Goal: Task Accomplishment & Management: Use online tool/utility

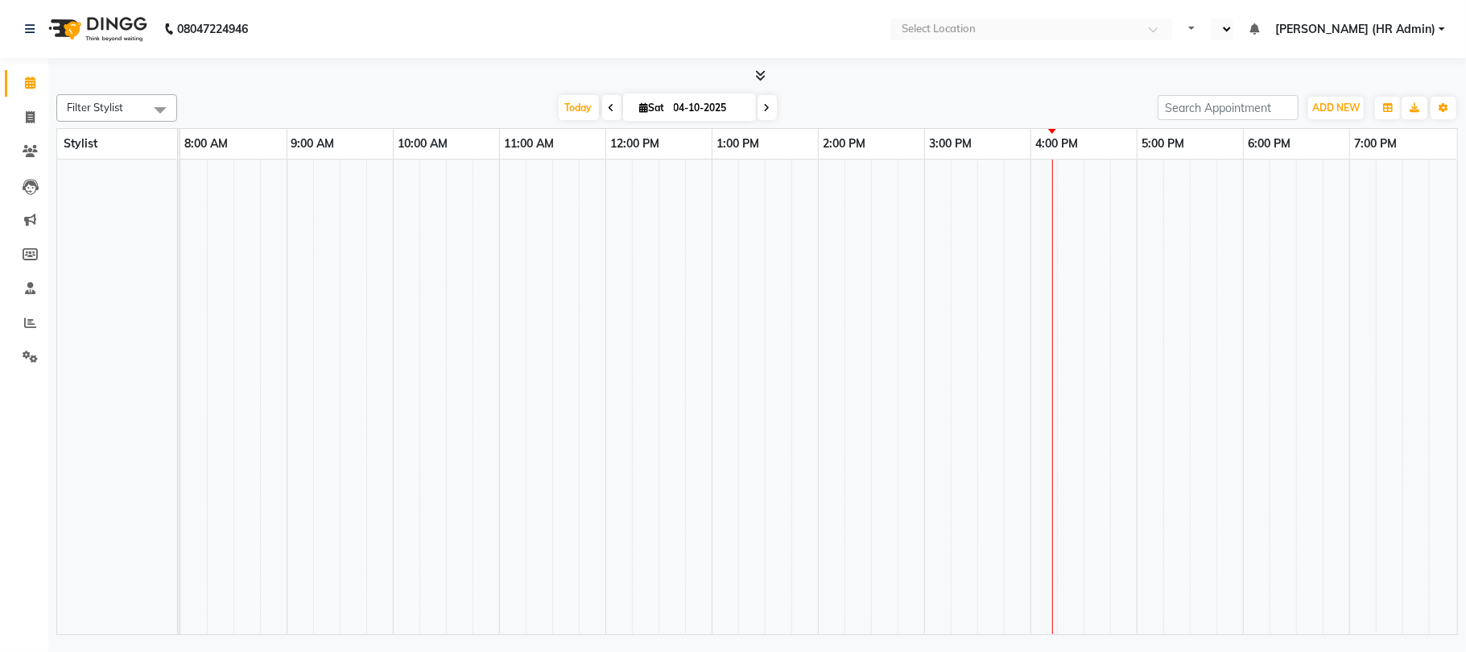
select select "en"
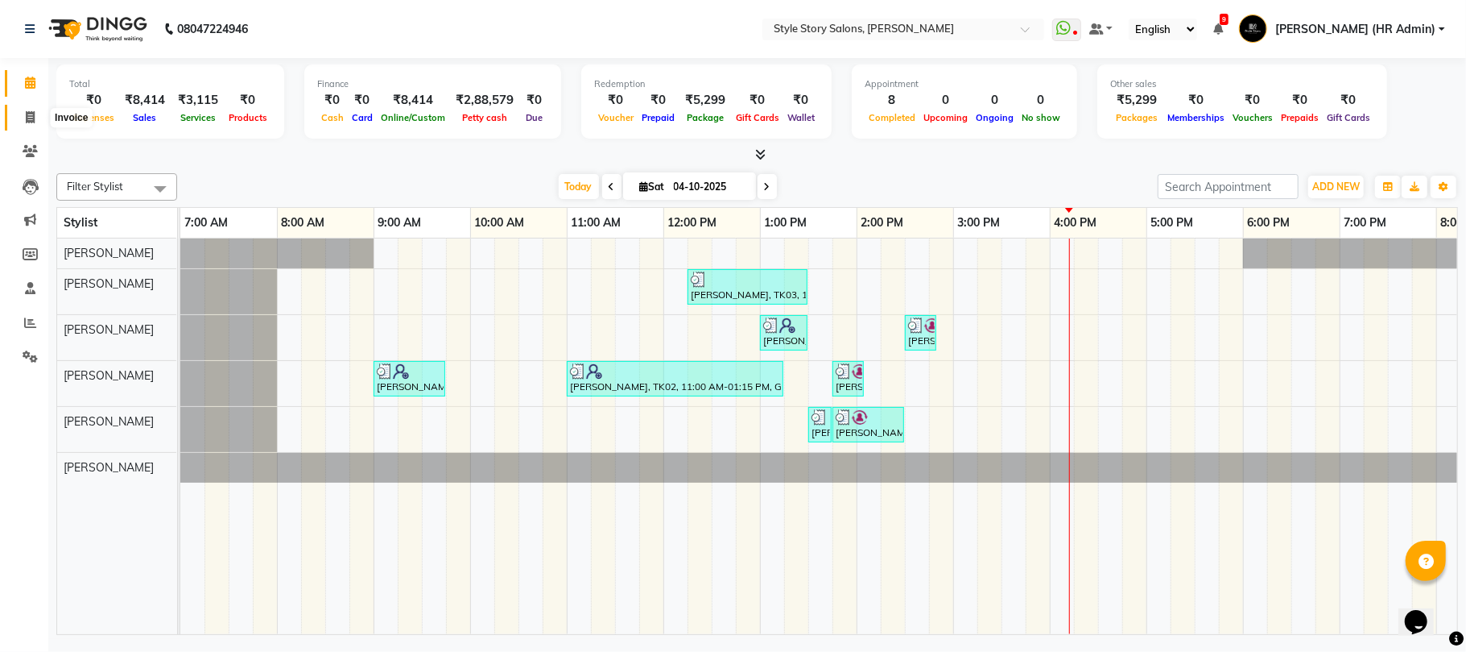
click at [32, 116] on icon at bounding box center [30, 117] width 9 height 12
select select "service"
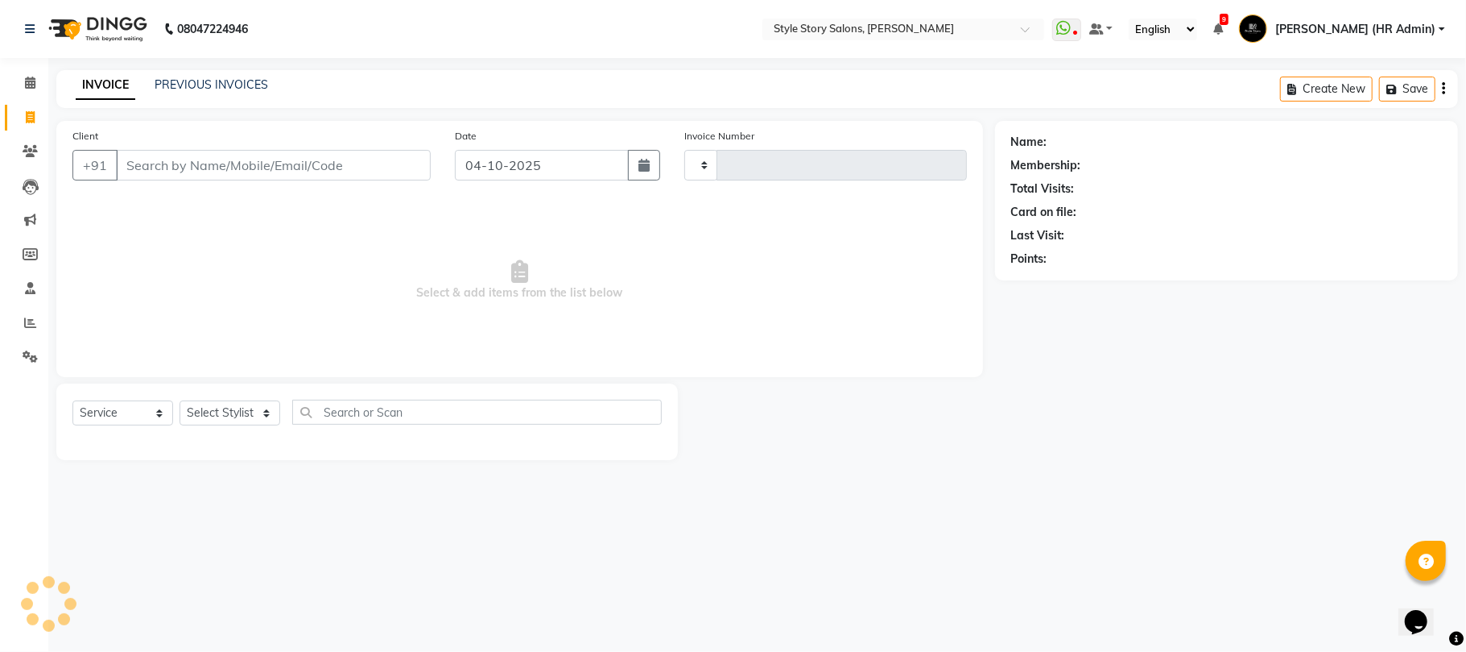
type input "1804"
select select "6249"
click at [175, 85] on link "PREVIOUS INVOICES" at bounding box center [212, 84] width 114 height 14
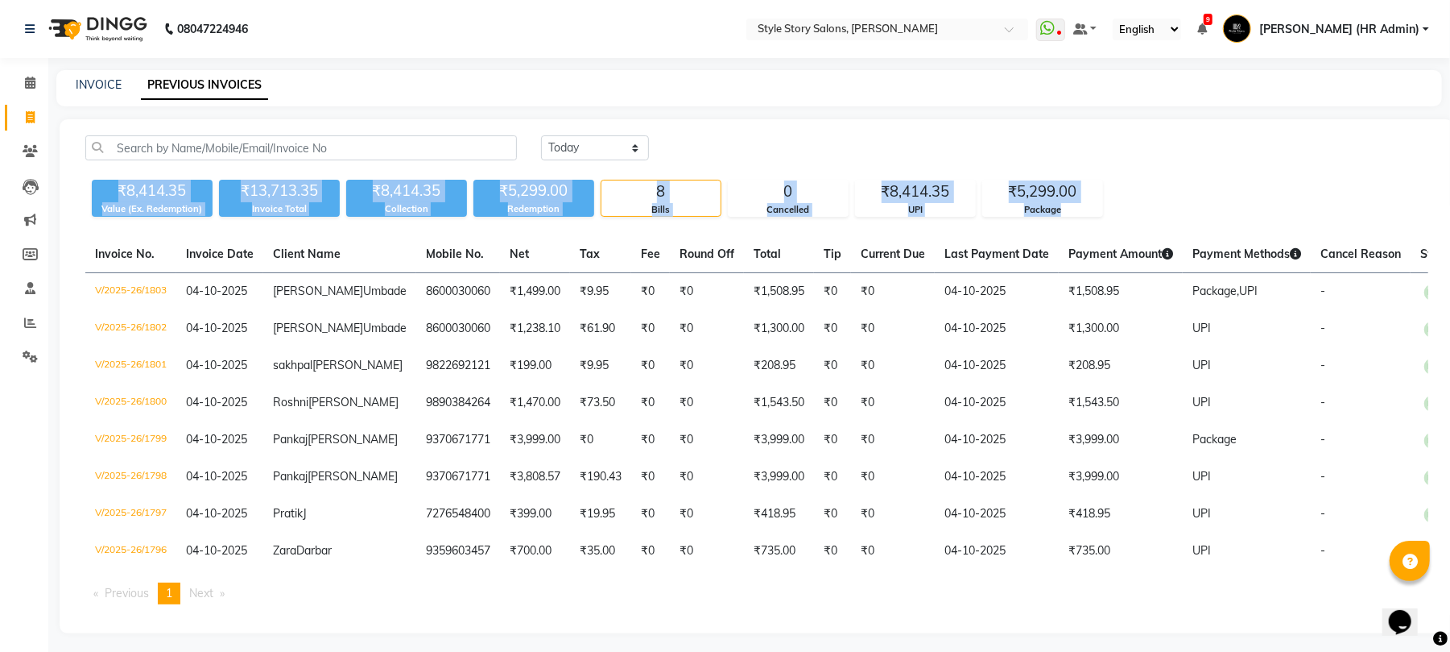
drag, startPoint x: 114, startPoint y: 184, endPoint x: 1367, endPoint y: 222, distance: 1253.7
click at [1367, 222] on div "[DATE] [DATE] Custom Range ₹8,414.35 Value (Ex. Redemption) ₹13,713.35 Invoice …" at bounding box center [757, 376] width 1395 height 514
click at [1269, 217] on div "[DATE] [DATE] Custom Range ₹8,414.35 Value (Ex. Redemption) ₹13,713.35 Invoice …" at bounding box center [757, 376] width 1395 height 514
drag, startPoint x: 101, startPoint y: 184, endPoint x: 1280, endPoint y: 191, distance: 1179.8
click at [1280, 191] on div "₹8,414.35 Value (Ex. Redemption) ₹13,713.35 Invoice Total ₹8,414.35 Collection …" at bounding box center [756, 194] width 1343 height 43
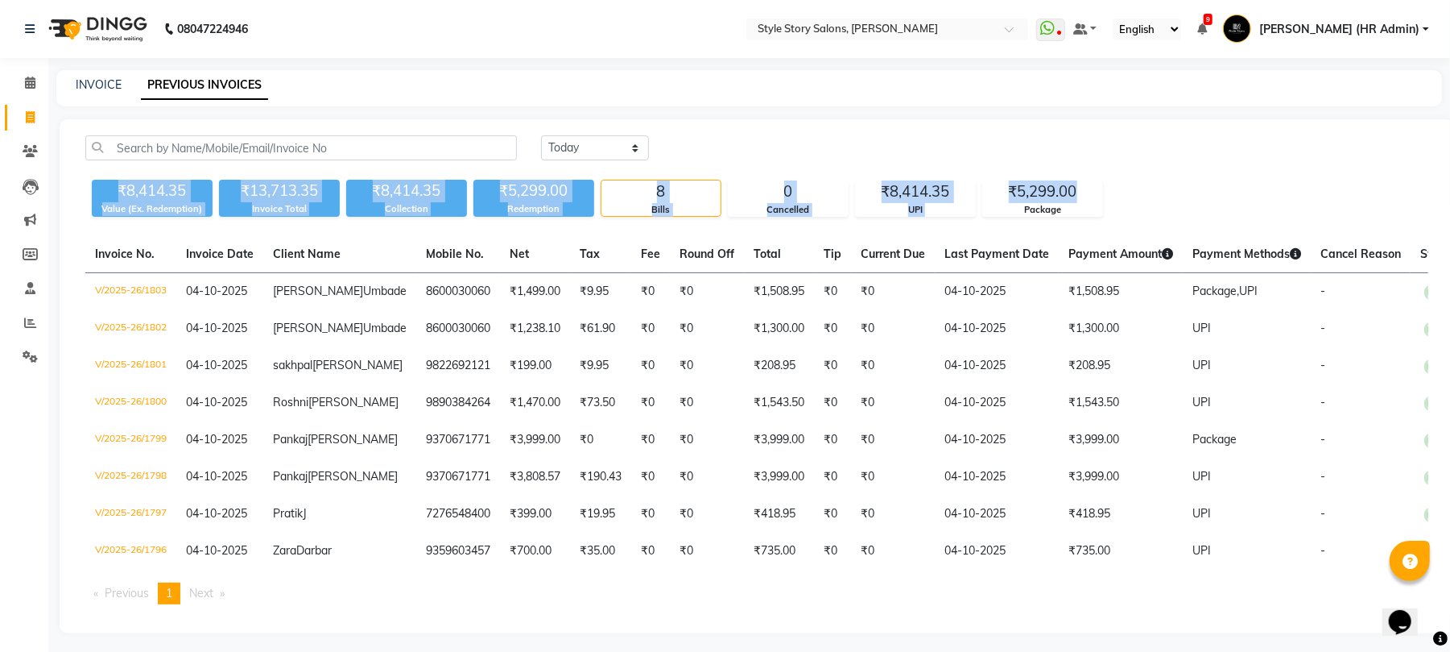
click at [108, 29] on img at bounding box center [96, 28] width 110 height 45
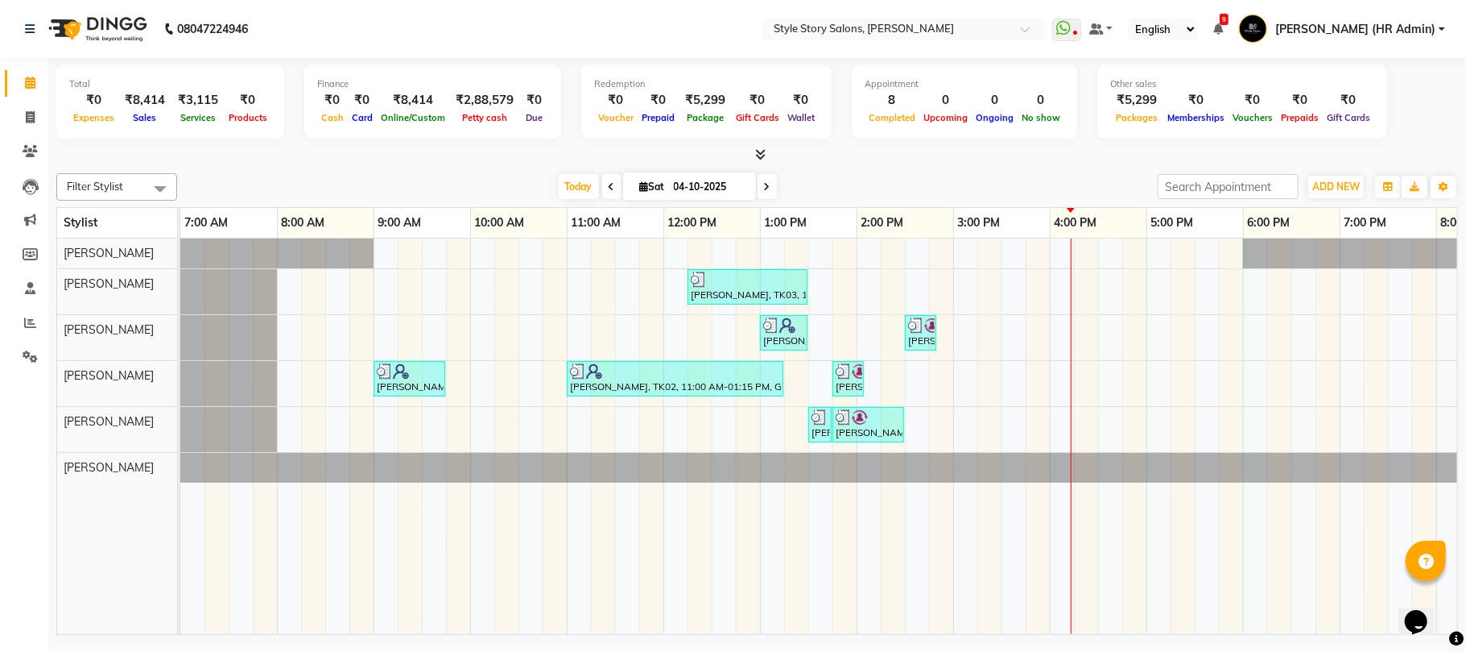
click at [680, 194] on input "04-10-2025" at bounding box center [709, 187] width 81 height 24
select select "10"
select select "2025"
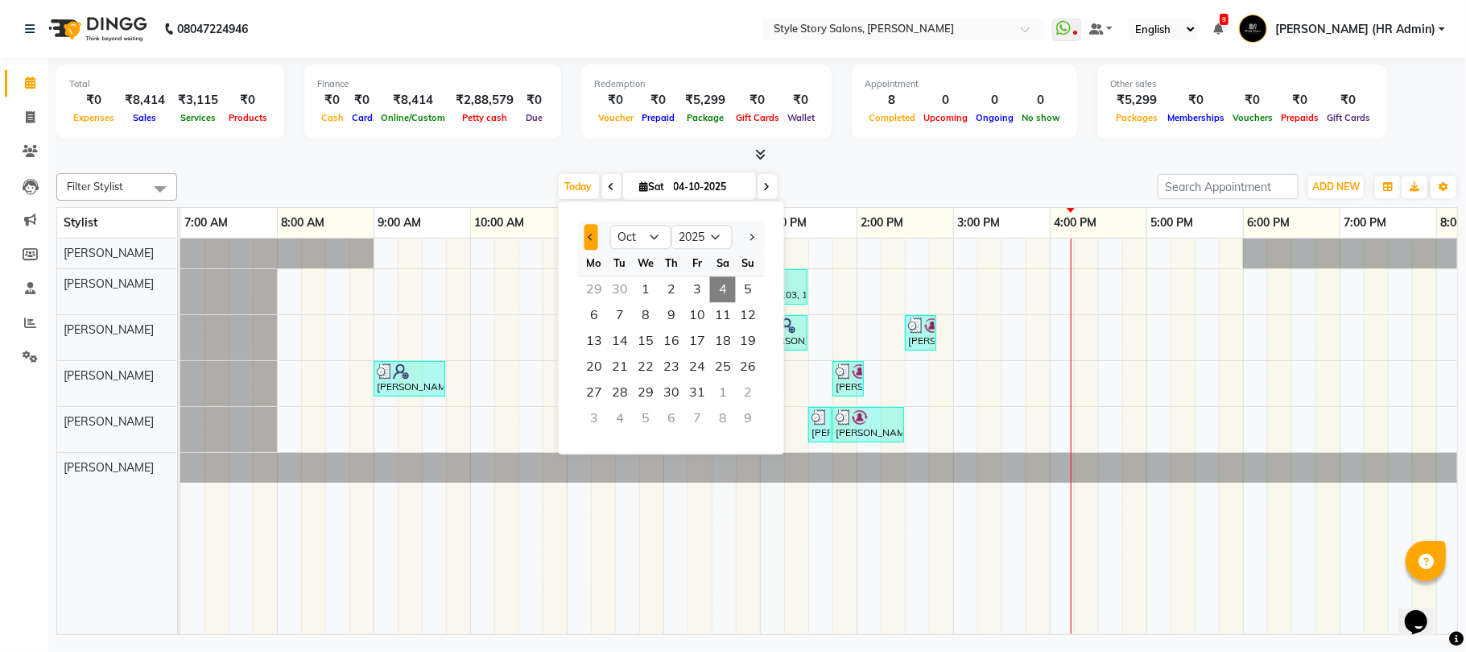
click at [593, 240] on button "Previous month" at bounding box center [592, 237] width 14 height 26
select select "9"
click at [714, 292] on span "6" at bounding box center [723, 289] width 26 height 26
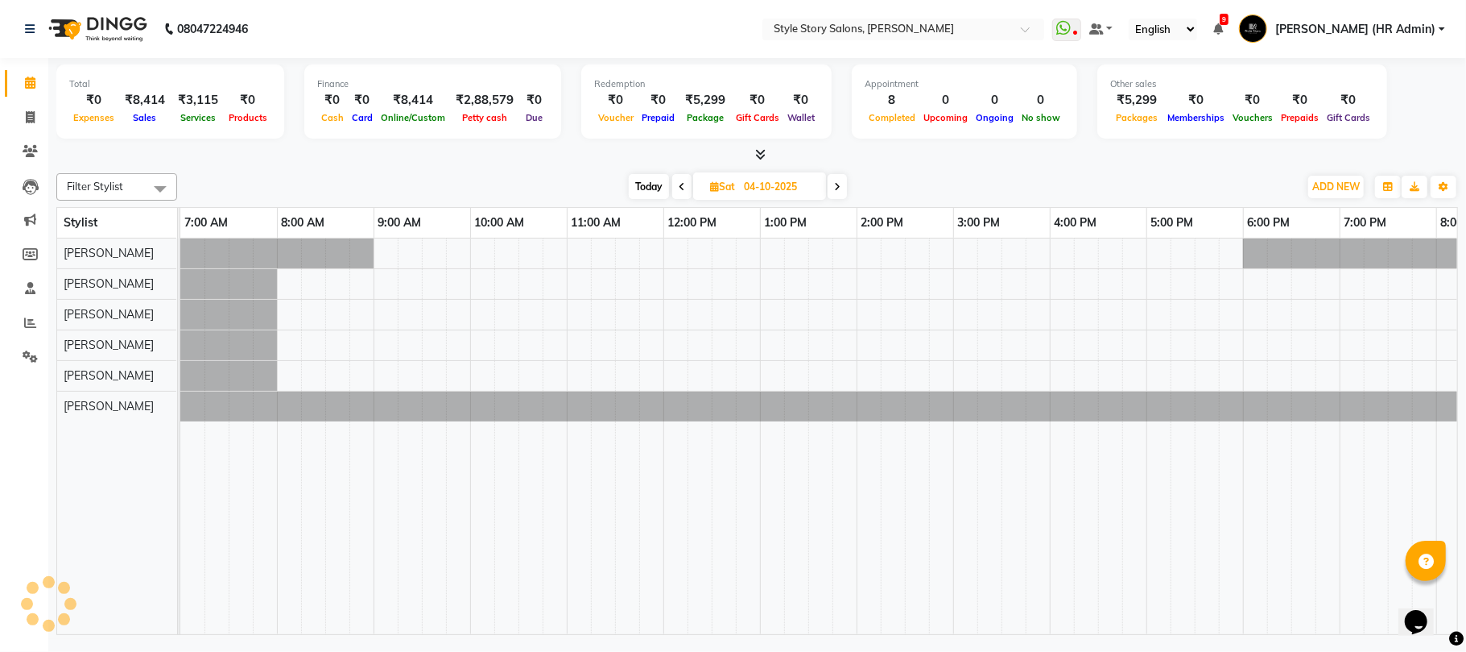
type input "[DATE]"
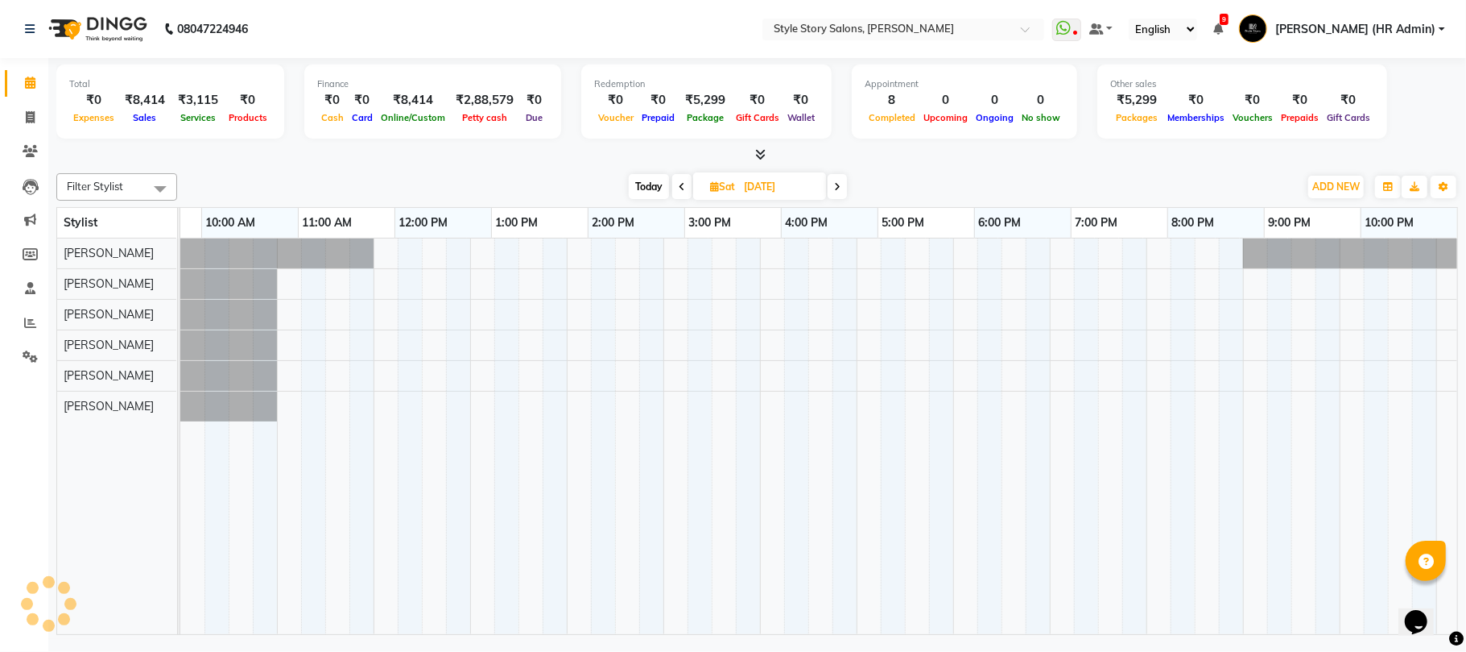
scroll to position [0, 269]
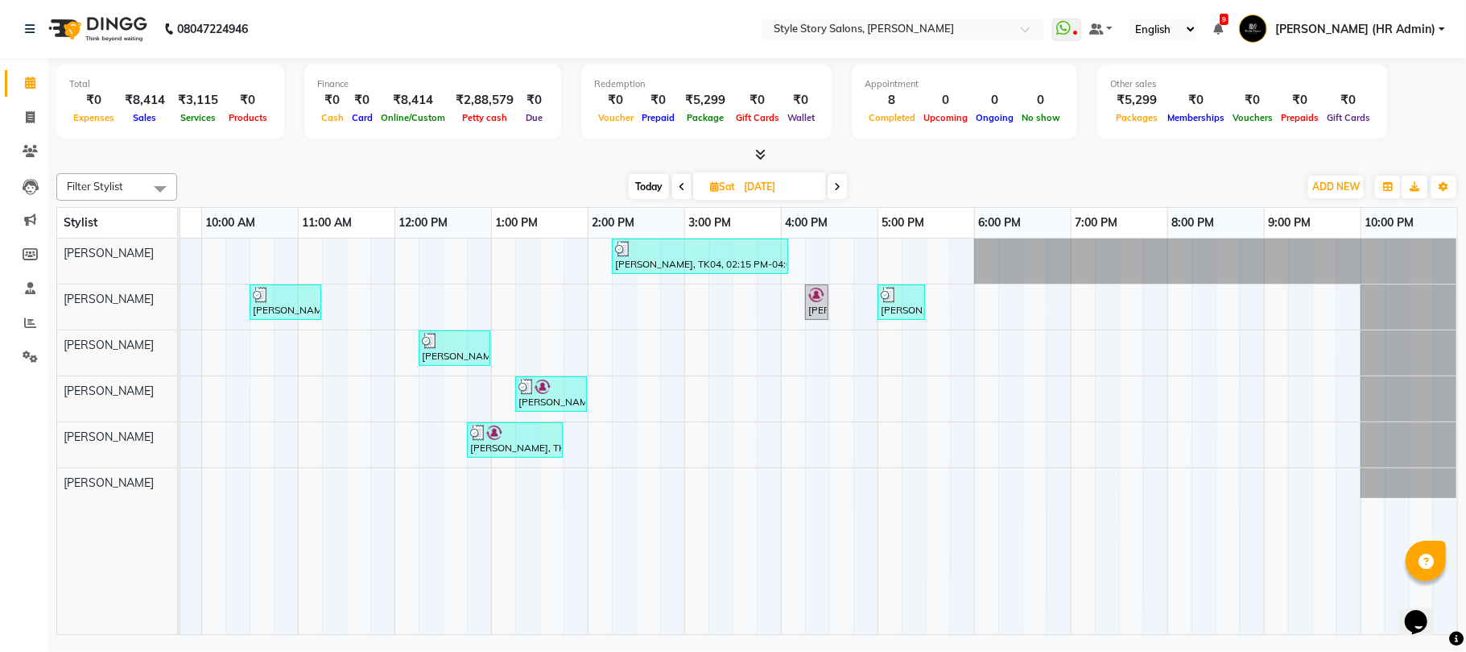
click at [751, 185] on input "[DATE]" at bounding box center [779, 187] width 81 height 24
select select "9"
select select "2025"
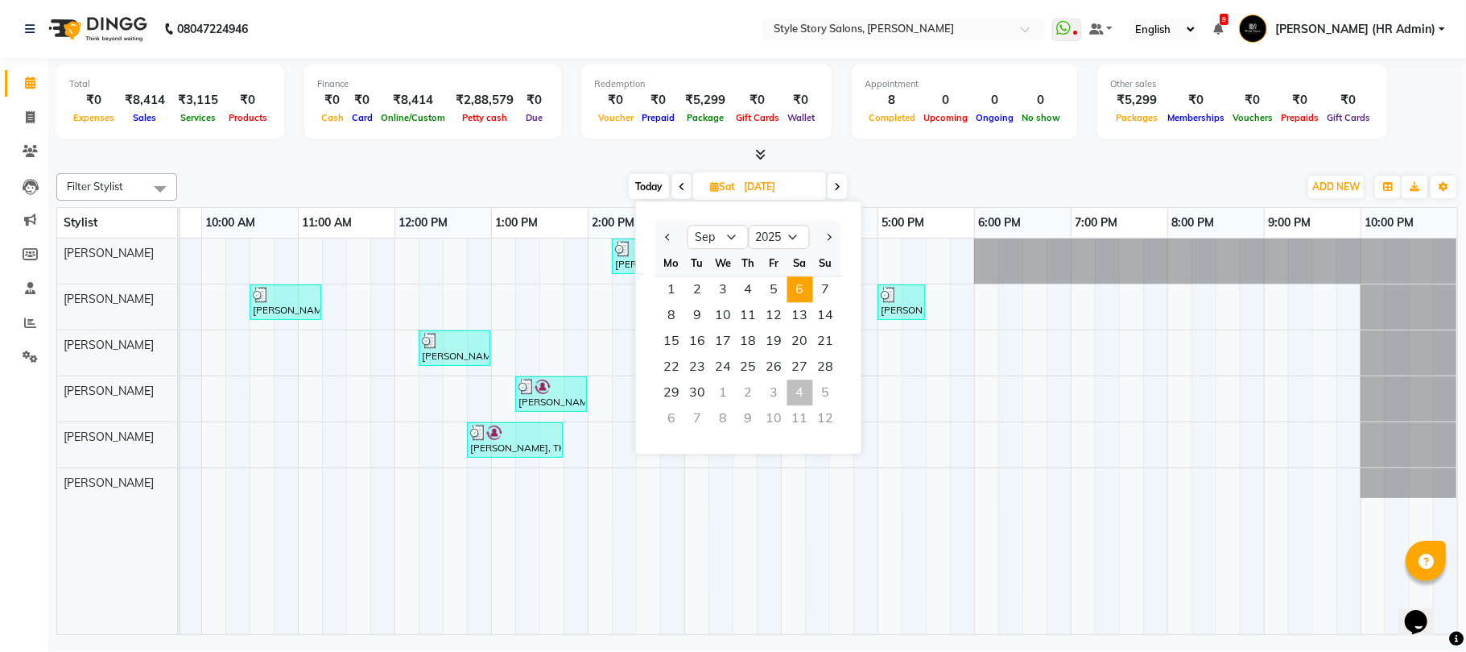
click at [659, 229] on div at bounding box center [672, 237] width 32 height 26
click at [668, 234] on span "Previous month" at bounding box center [668, 237] width 6 height 6
select select "8"
click at [823, 313] on span "10" at bounding box center [826, 315] width 26 height 26
type input "[DATE]"
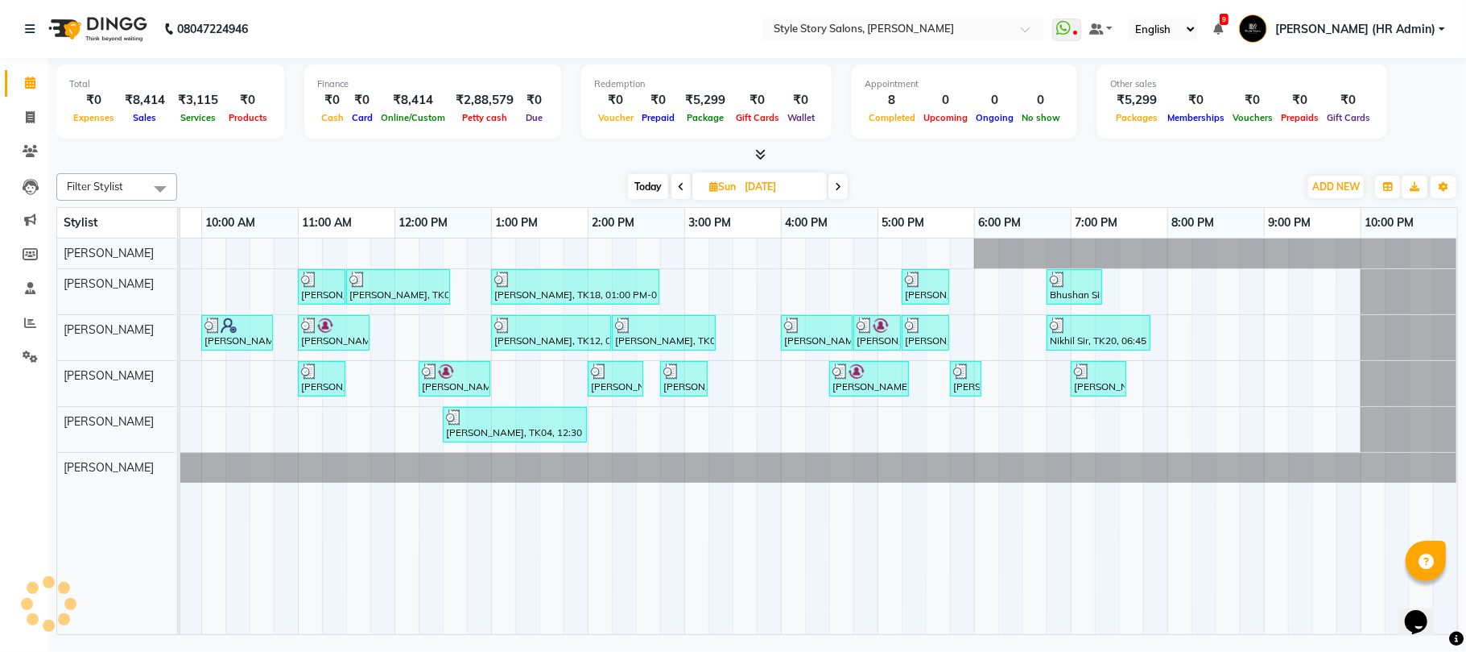
click at [760, 193] on input "[DATE]" at bounding box center [780, 187] width 81 height 24
select select "8"
select select "2025"
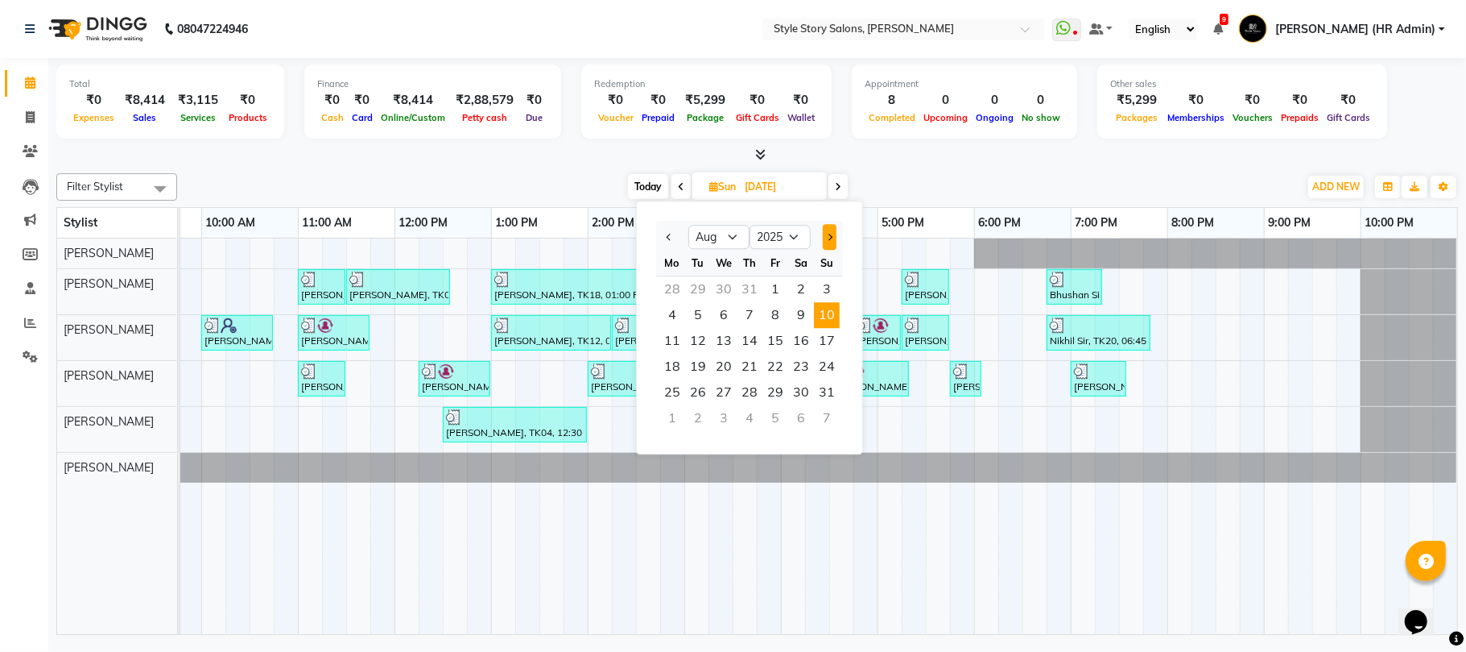
click at [831, 237] on span "Next month" at bounding box center [829, 237] width 6 height 6
select select "9"
click at [715, 314] on span "10" at bounding box center [724, 315] width 26 height 26
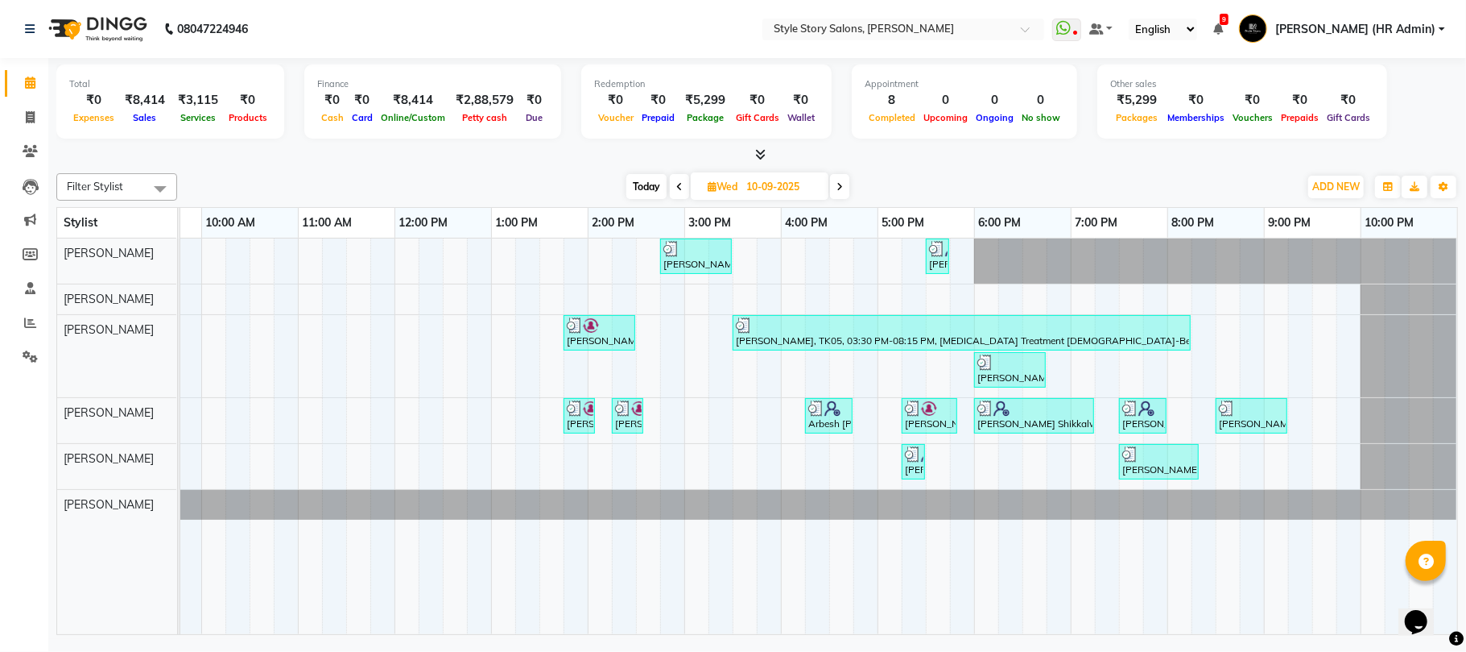
click at [110, 33] on img at bounding box center [96, 28] width 110 height 45
click at [85, 6] on img at bounding box center [96, 28] width 110 height 45
click at [111, 26] on img at bounding box center [96, 28] width 110 height 45
click at [649, 188] on span "Today" at bounding box center [647, 186] width 40 height 25
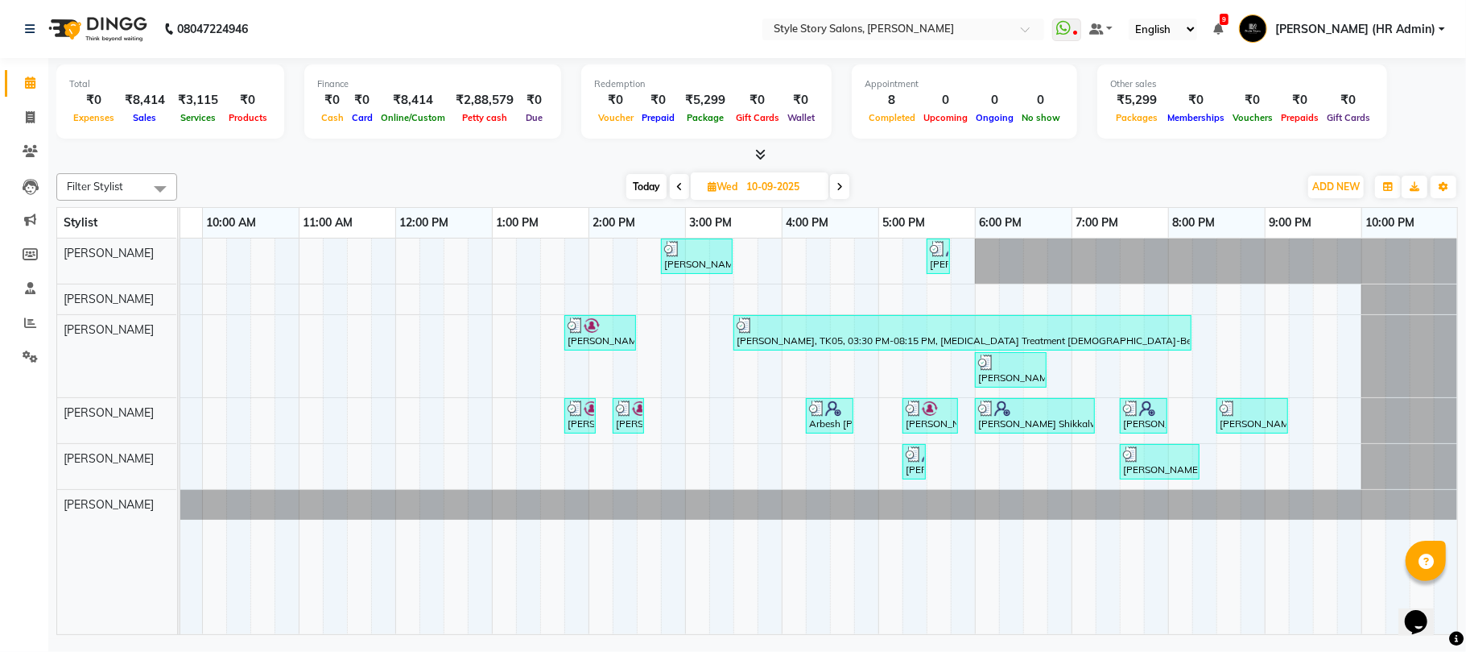
type input "04-10-2025"
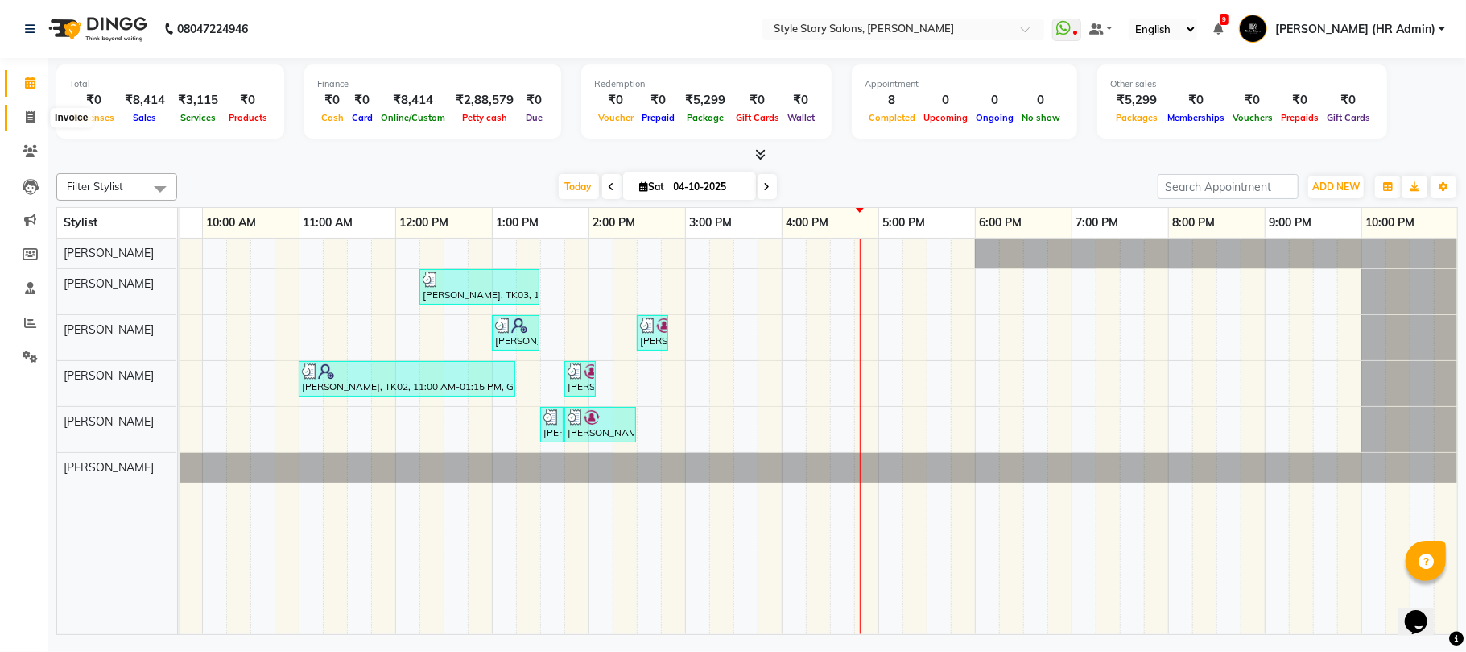
click at [32, 114] on icon at bounding box center [30, 117] width 9 height 12
select select "service"
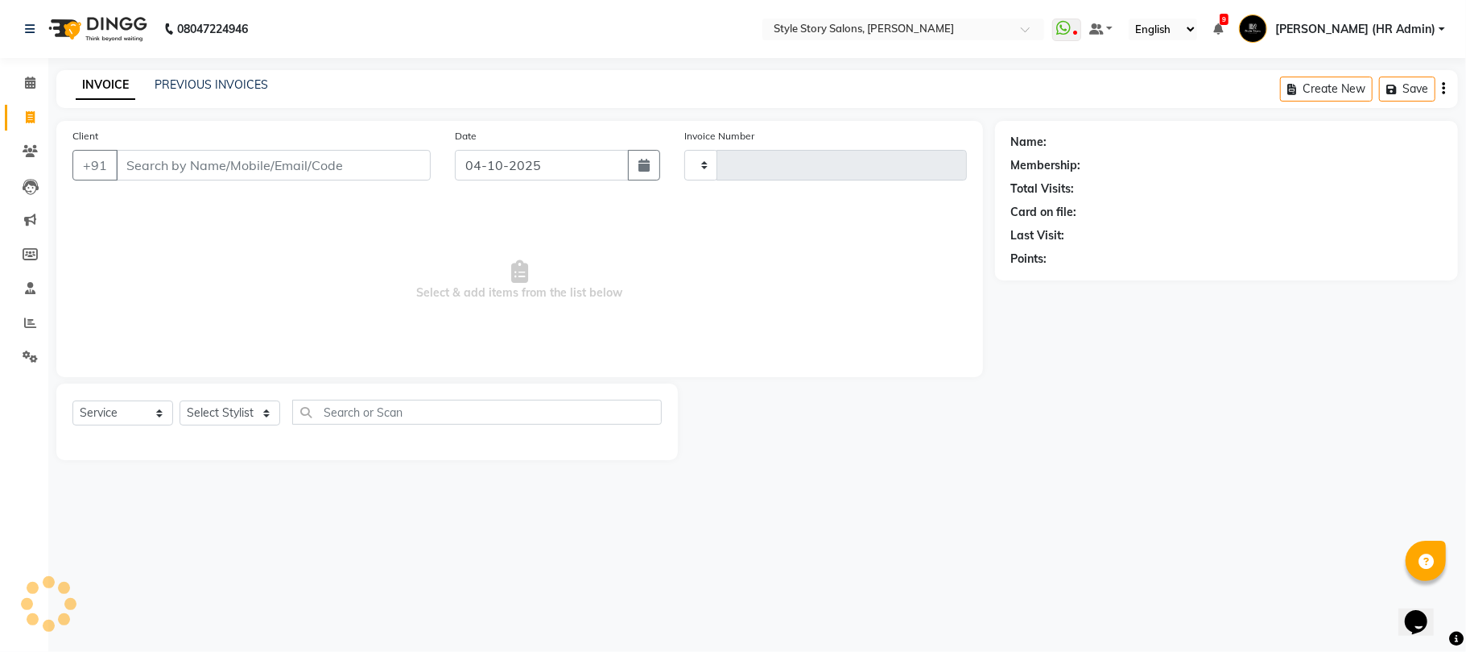
type input "1804"
select select "6249"
click at [198, 89] on link "PREVIOUS INVOICES" at bounding box center [212, 84] width 114 height 14
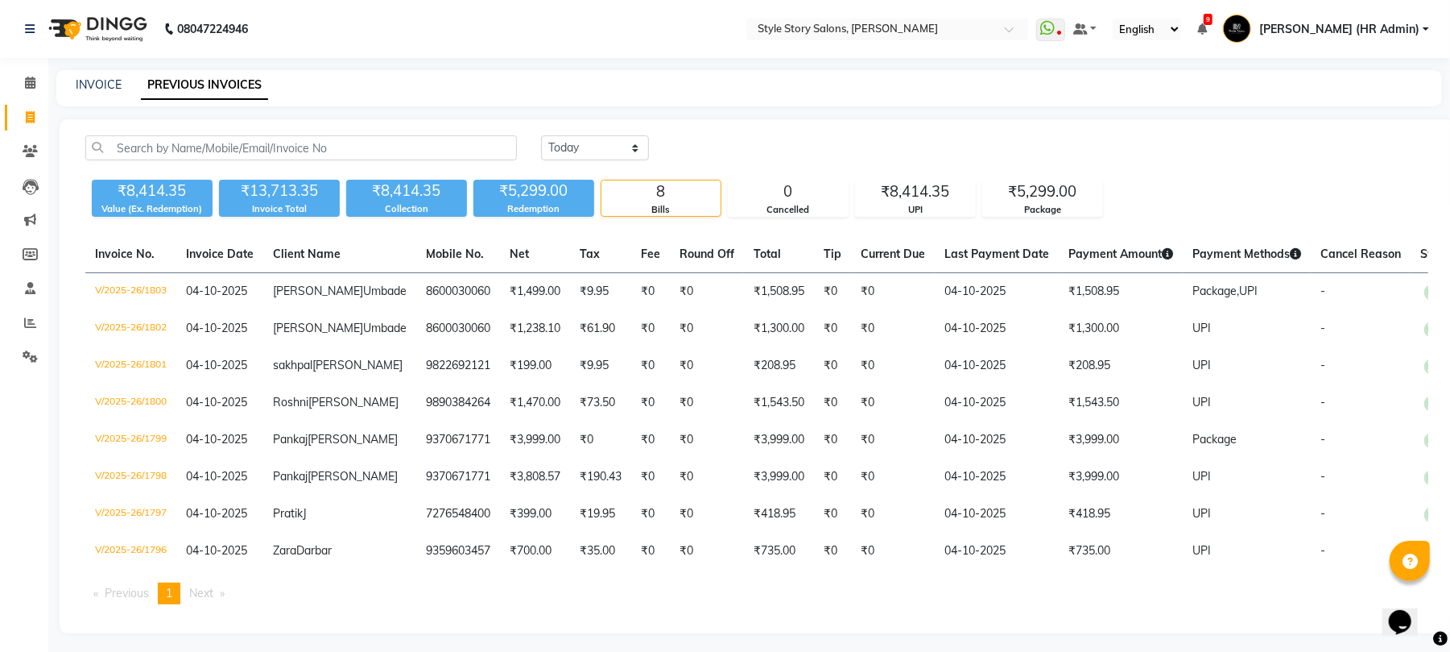
click at [95, 39] on img at bounding box center [96, 28] width 110 height 45
